Goal: Browse casually: Explore the website without a specific task or goal

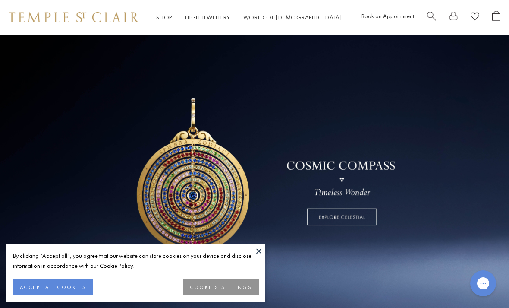
click at [261, 252] on button at bounding box center [258, 250] width 13 height 13
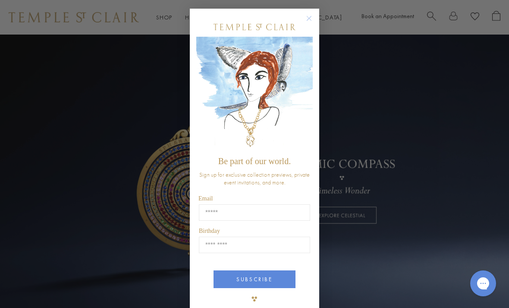
scroll to position [2, 0]
click at [307, 14] on circle "Close dialog" at bounding box center [309, 18] width 10 height 10
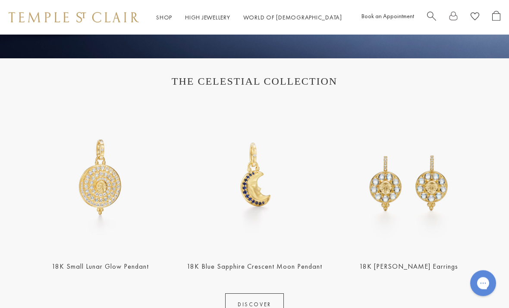
scroll to position [257, 0]
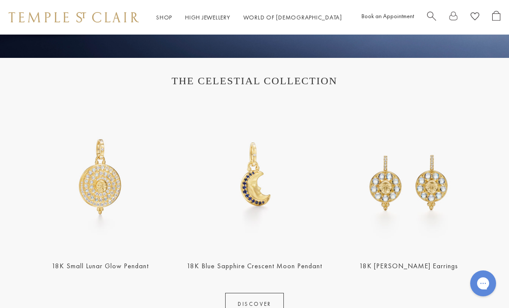
click at [273, 307] on link "DISCOVER" at bounding box center [254, 304] width 59 height 22
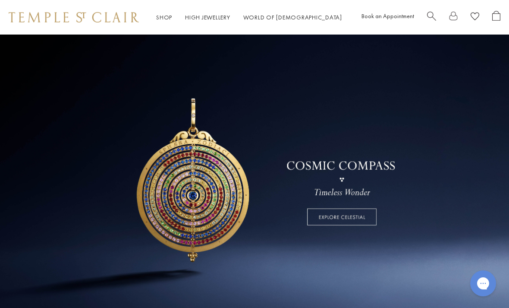
scroll to position [285, 0]
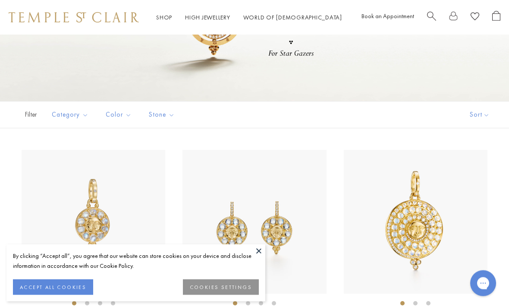
click at [264, 257] on button at bounding box center [258, 250] width 13 height 13
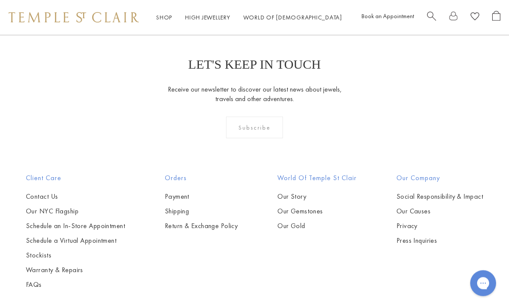
scroll to position [3966, 0]
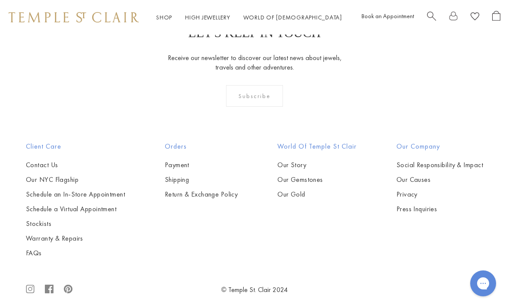
scroll to position [3993, 0]
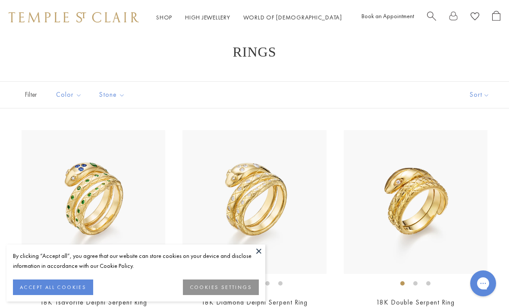
scroll to position [15, 0]
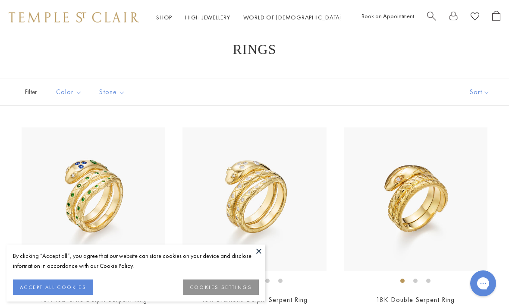
click at [263, 257] on button at bounding box center [258, 250] width 13 height 13
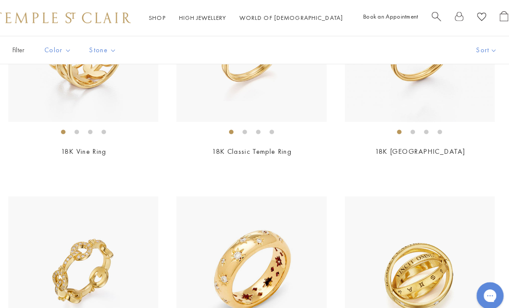
scroll to position [544, 0]
